Goal: Information Seeking & Learning: Learn about a topic

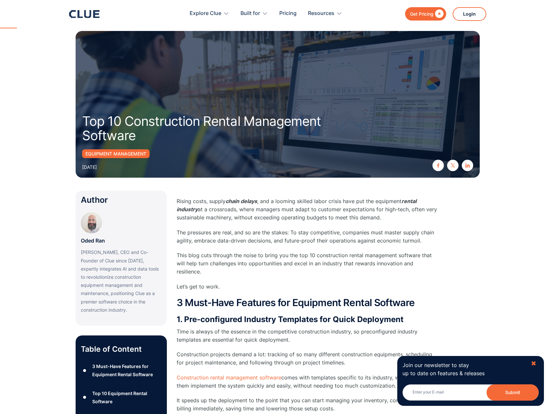
click at [534, 359] on div "✖" at bounding box center [534, 363] width 6 height 8
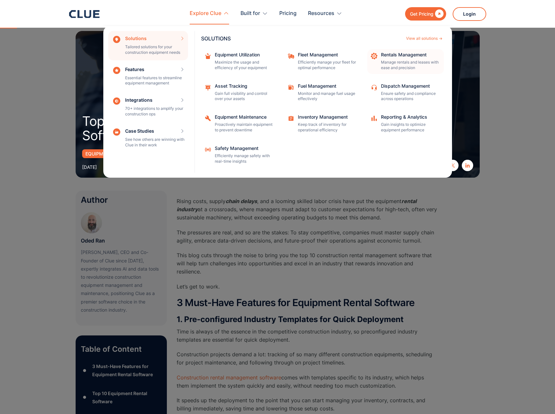
click at [417, 59] on div "Rentals Management Manage rentals and leases with ease and precision" at bounding box center [410, 61] width 59 height 18
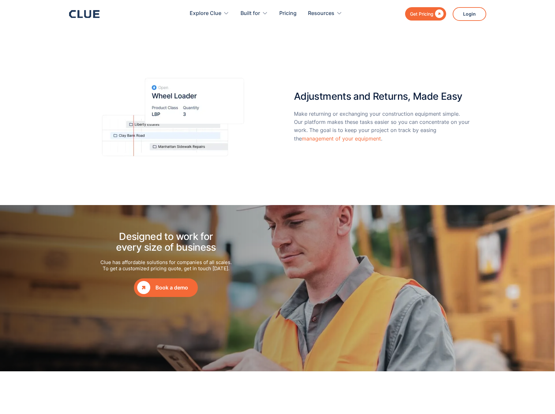
scroll to position [619, 0]
